Goal: Transaction & Acquisition: Purchase product/service

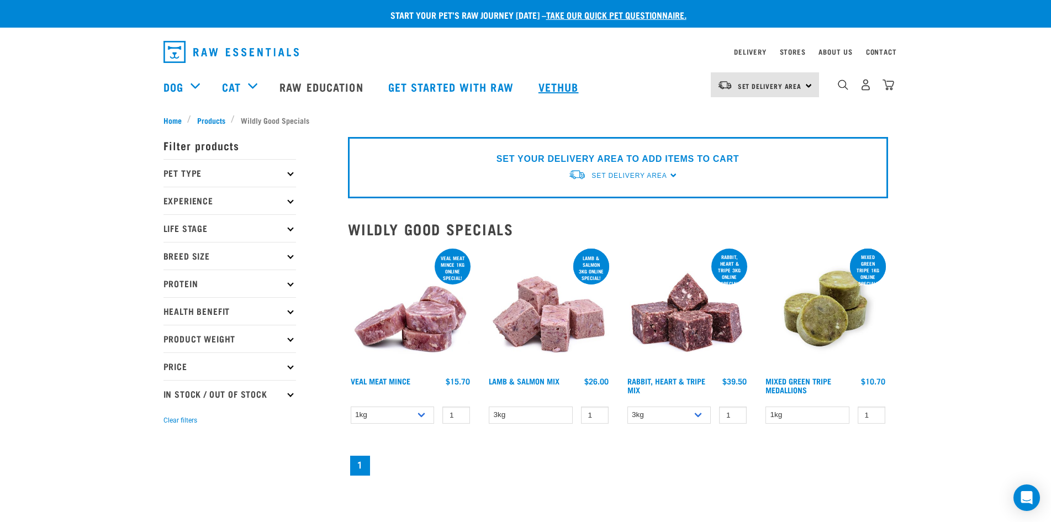
click at [553, 85] on link "Vethub" at bounding box center [560, 87] width 65 height 44
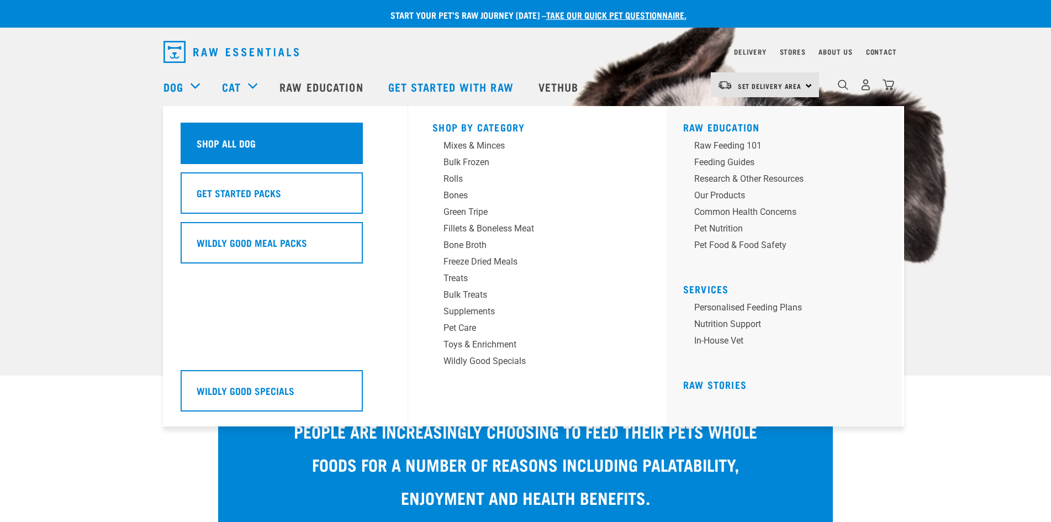
click at [216, 135] on div "Shop All Dog" at bounding box center [272, 143] width 182 height 41
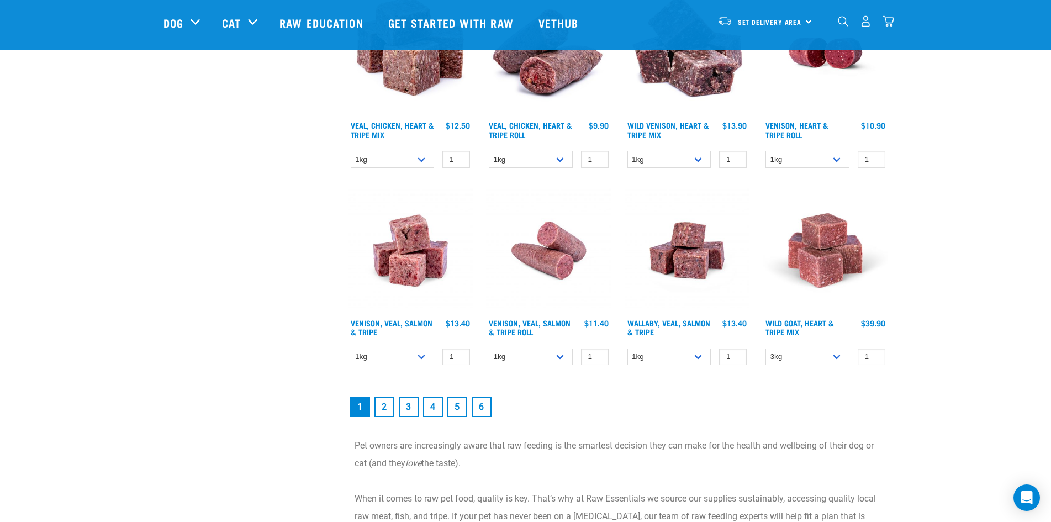
scroll to position [1436, 0]
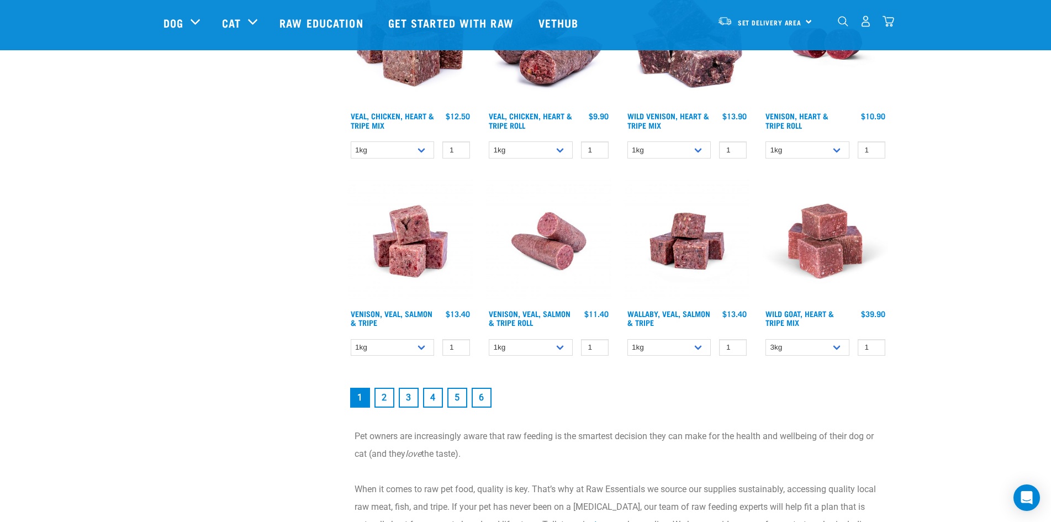
click at [383, 402] on link "2" at bounding box center [385, 398] width 20 height 20
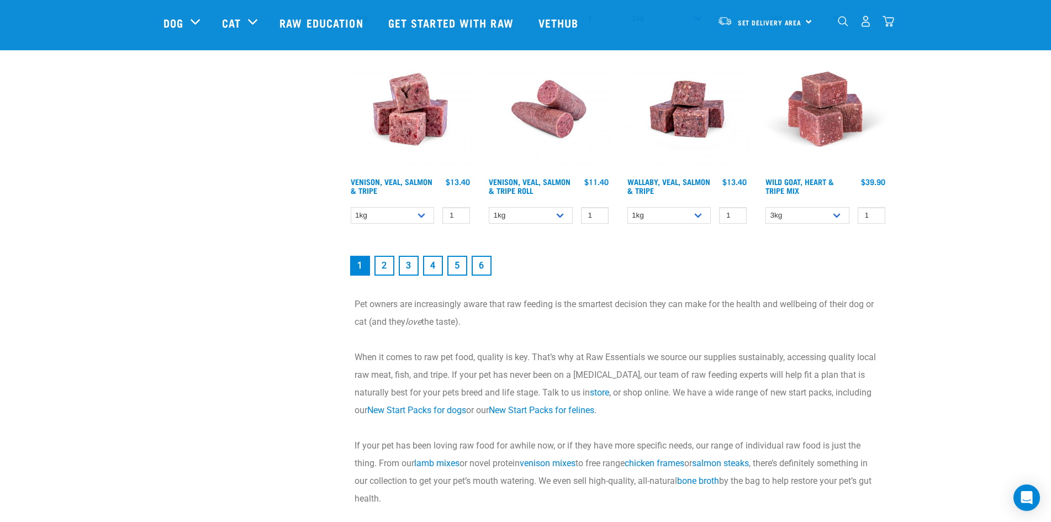
scroll to position [1657, 0]
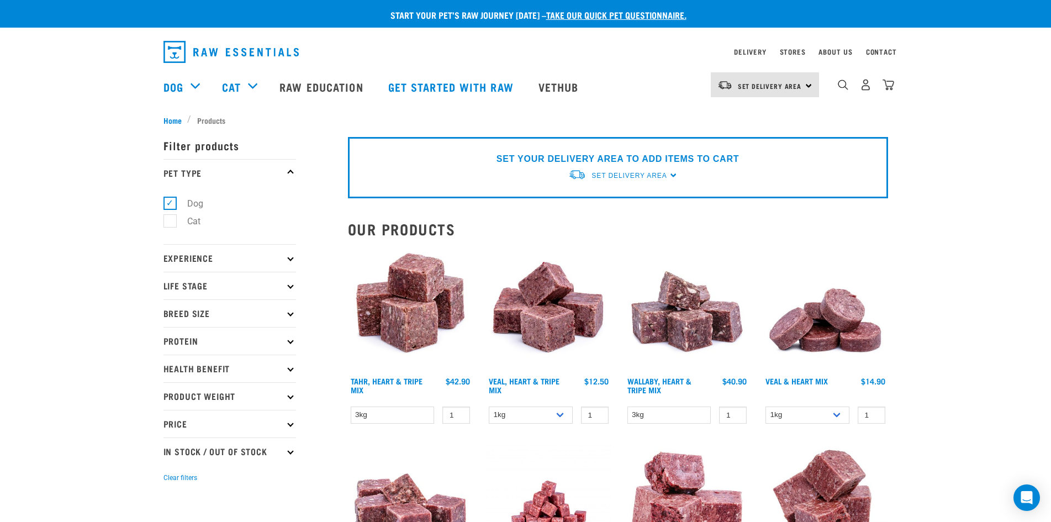
click at [254, 280] on p "Life Stage" at bounding box center [230, 286] width 133 height 28
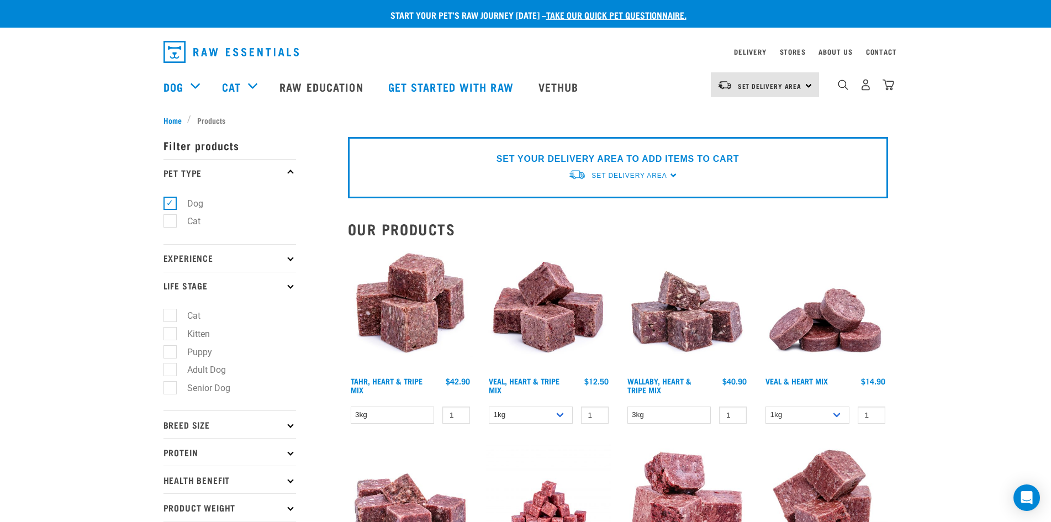
click at [214, 387] on label "Senior Dog" at bounding box center [202, 388] width 65 height 14
click at [171, 387] on input "Senior Dog" at bounding box center [167, 386] width 7 height 7
checkbox input "true"
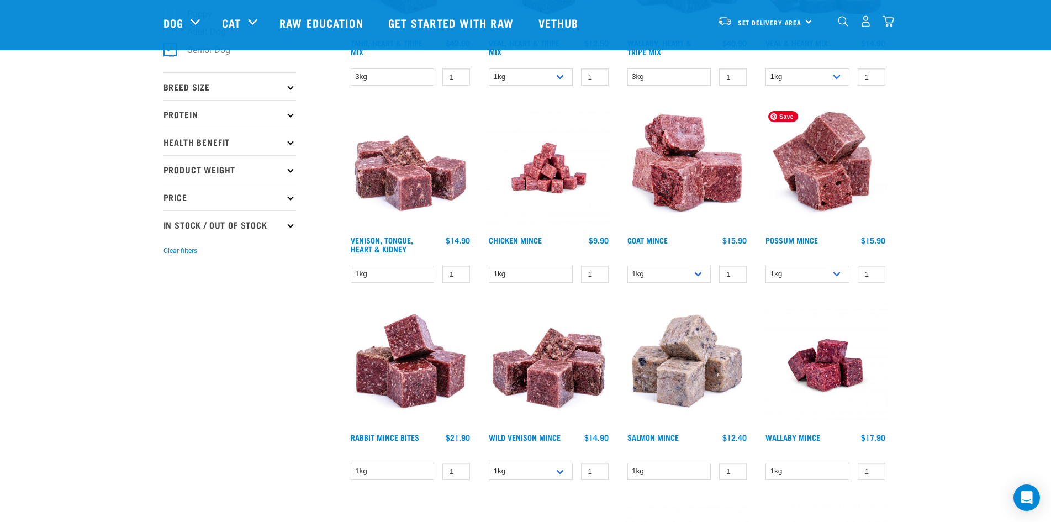
scroll to position [331, 0]
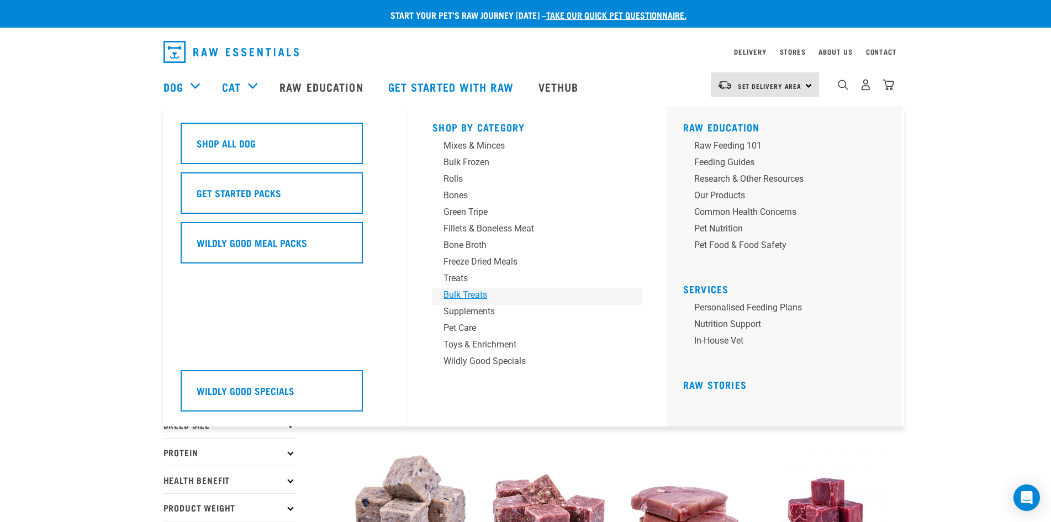
click at [456, 292] on div "Bulk Treats" at bounding box center [530, 294] width 172 height 13
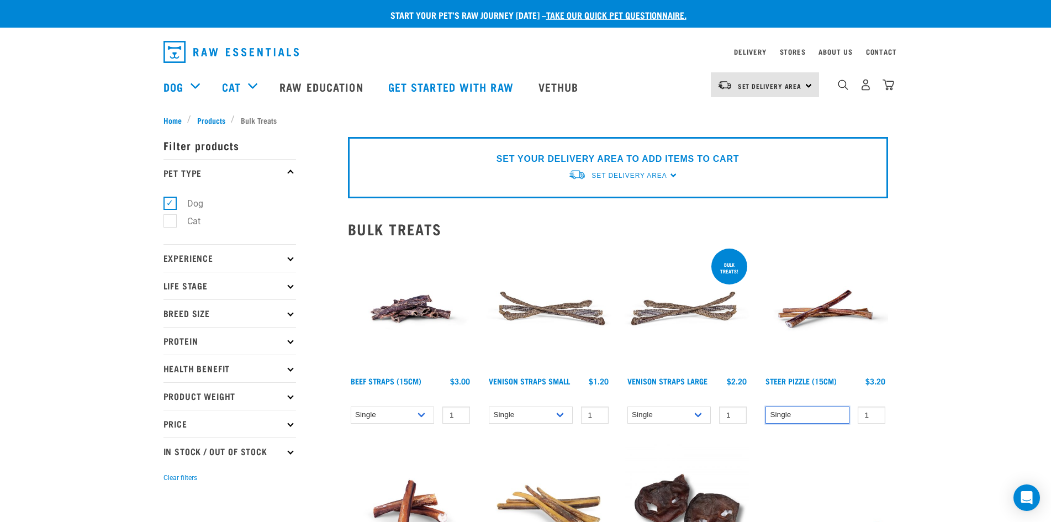
click at [802, 419] on select "Single" at bounding box center [808, 415] width 84 height 17
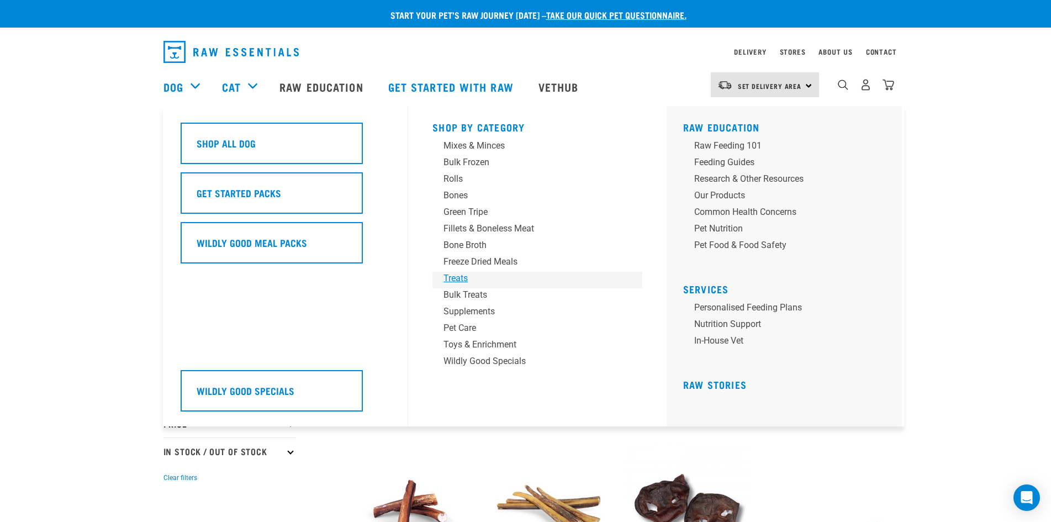
click at [456, 278] on div "Treats" at bounding box center [530, 278] width 172 height 13
click at [457, 274] on div "Treats" at bounding box center [530, 278] width 172 height 13
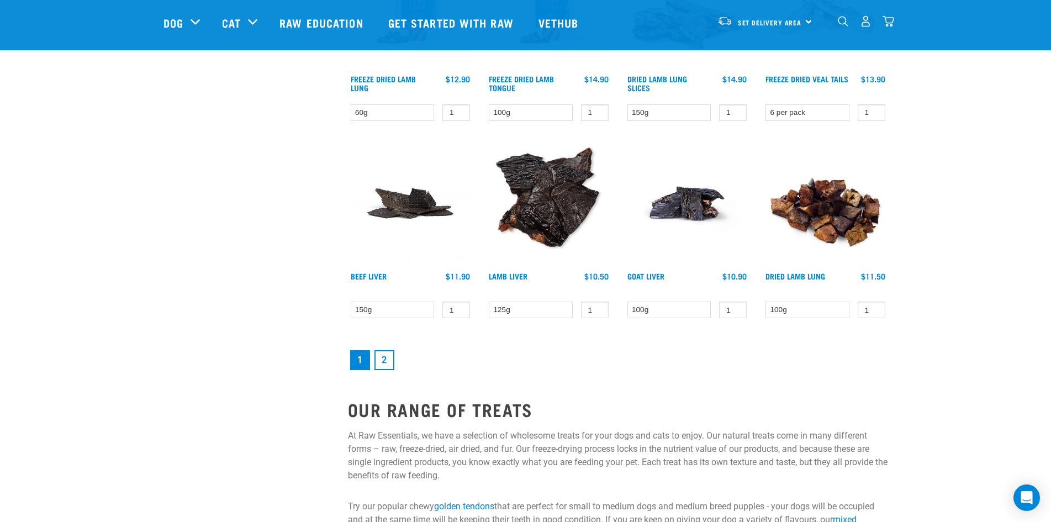
scroll to position [1436, 0]
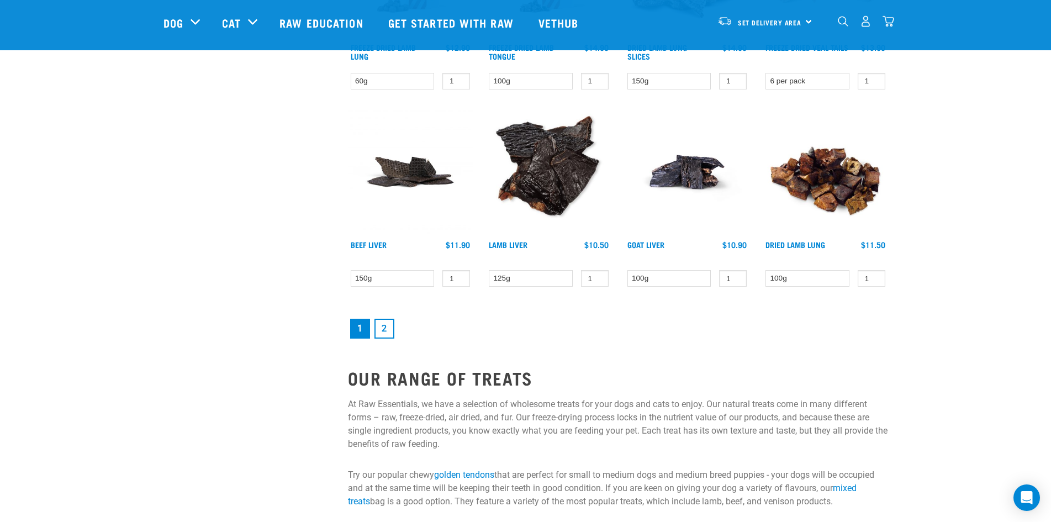
click at [384, 327] on link "2" at bounding box center [385, 329] width 20 height 20
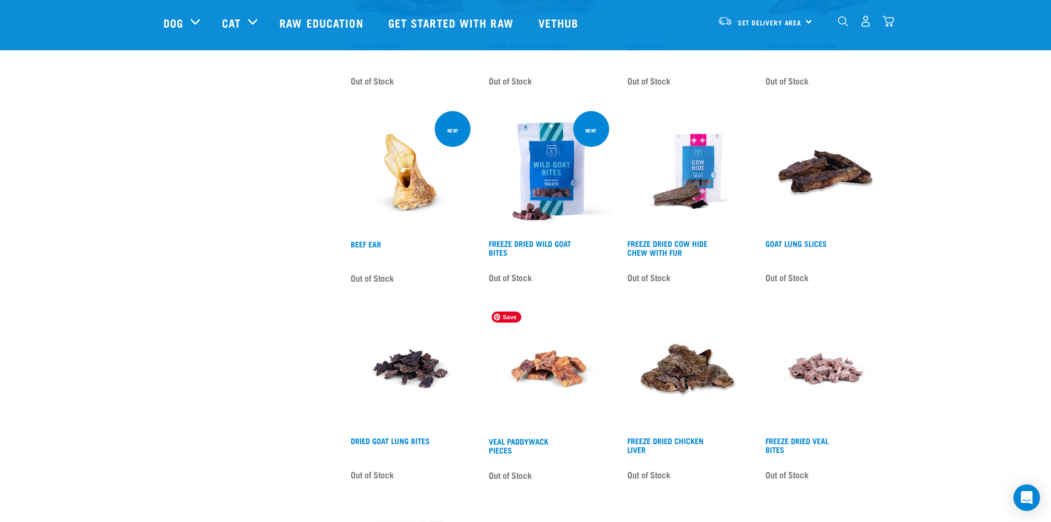
scroll to position [1381, 0]
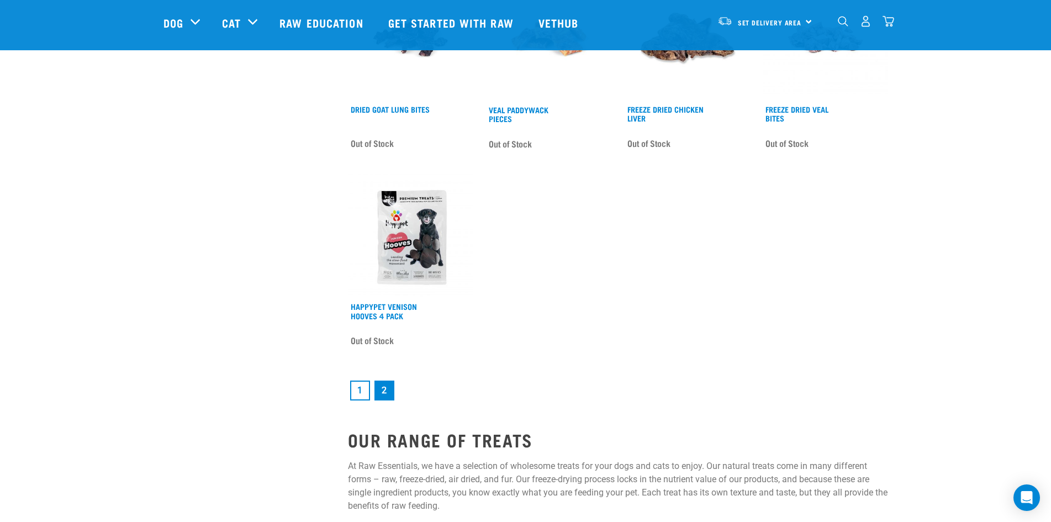
click at [354, 386] on link "1" at bounding box center [360, 391] width 20 height 20
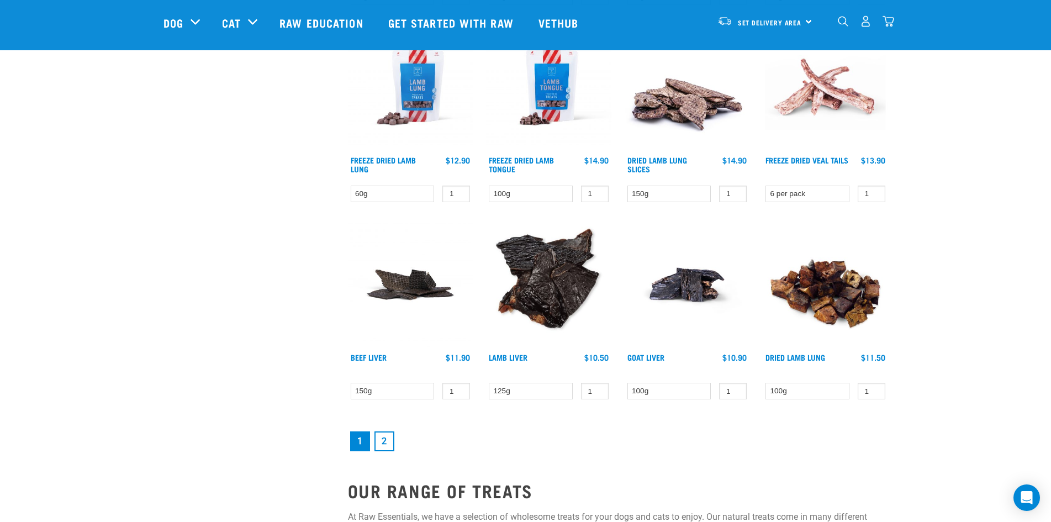
scroll to position [1326, 0]
